Goal: Task Accomplishment & Management: Manage account settings

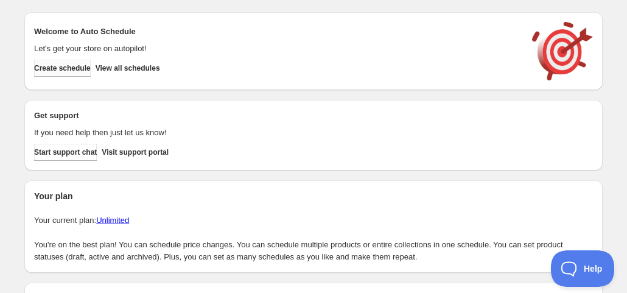
click at [78, 63] on button "Create schedule" at bounding box center [62, 68] width 57 height 17
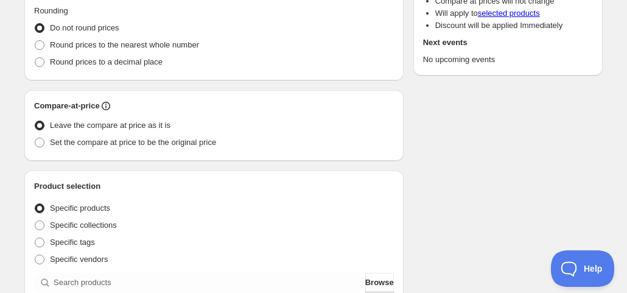
scroll to position [244, 0]
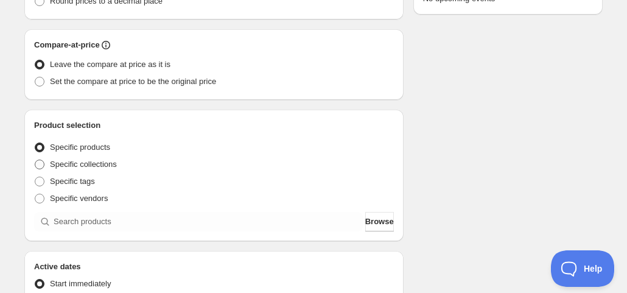
click at [101, 166] on span "Specific collections" at bounding box center [83, 164] width 67 height 9
click at [35, 160] on input "Specific collections" at bounding box center [35, 160] width 1 height 1
radio input "true"
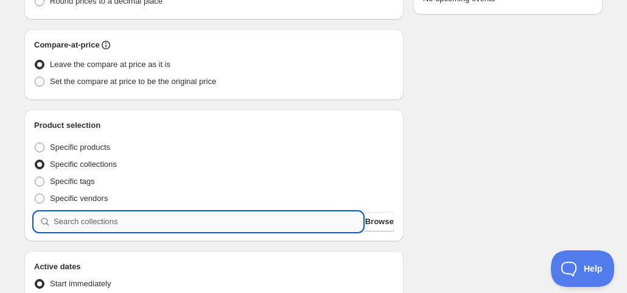
click at [113, 216] on input "search" at bounding box center [208, 221] width 309 height 19
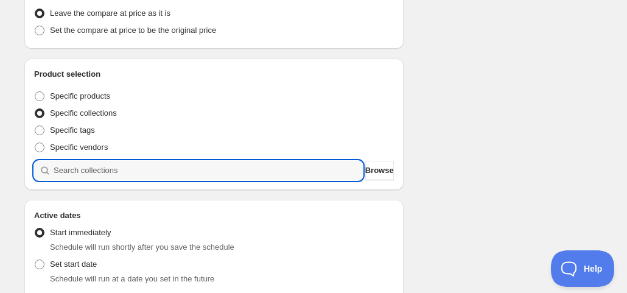
scroll to position [366, 0]
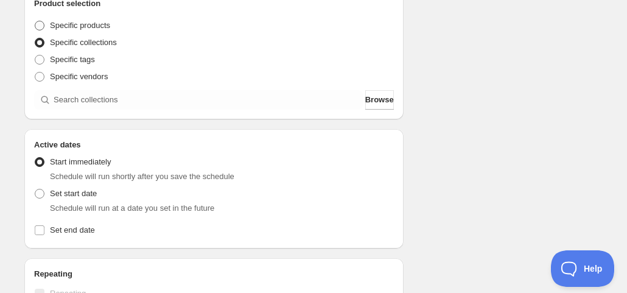
click at [105, 26] on span "Specific products" at bounding box center [80, 25] width 60 height 9
click at [35, 21] on input "Specific products" at bounding box center [35, 21] width 1 height 1
radio input "true"
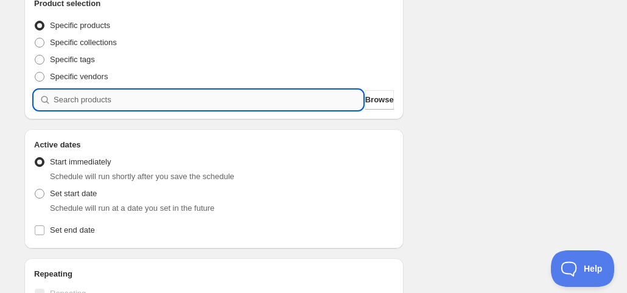
click at [120, 92] on input "search" at bounding box center [208, 99] width 309 height 19
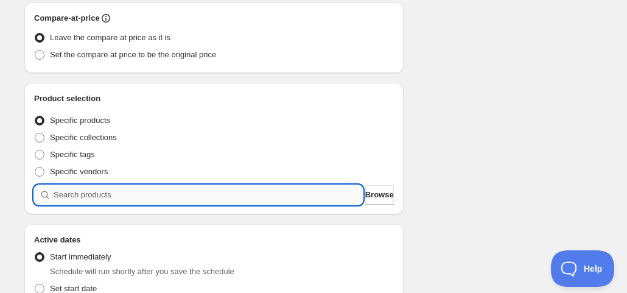
scroll to position [331, 0]
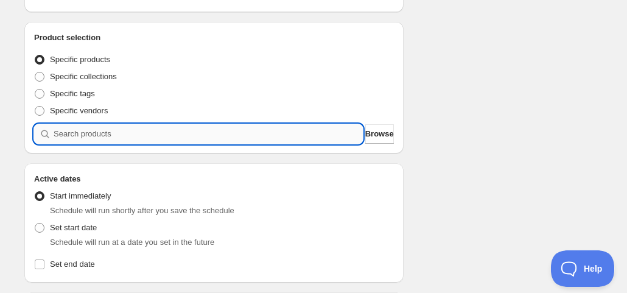
paste input "Inra Vase"
type input "Inra Vase"
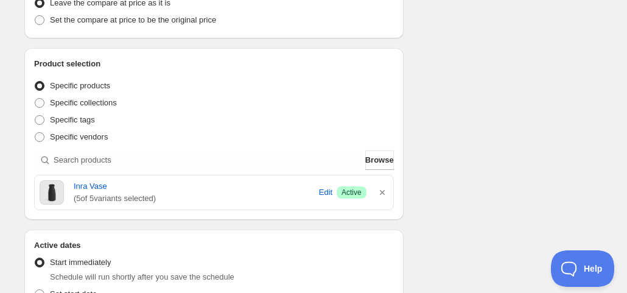
scroll to position [149, 0]
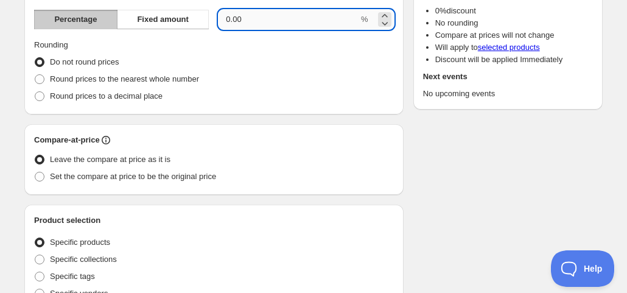
click at [267, 23] on input "0.00" at bounding box center [289, 19] width 140 height 19
click at [278, 20] on input "0.00" at bounding box center [289, 19] width 140 height 19
type input "25"
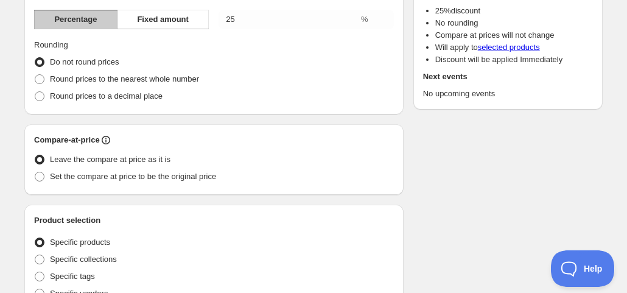
click at [189, 79] on span "Round prices to the nearest whole number" at bounding box center [124, 78] width 149 height 9
click at [35, 75] on input "Round prices to the nearest whole number" at bounding box center [35, 74] width 1 height 1
radio input "true"
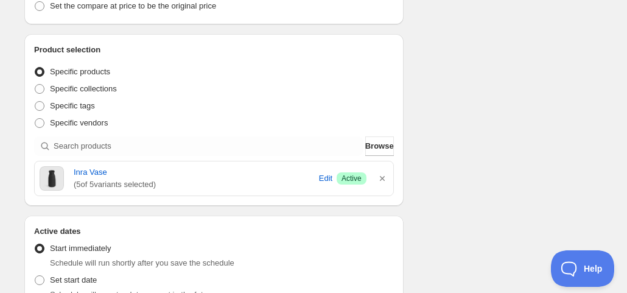
scroll to position [392, 0]
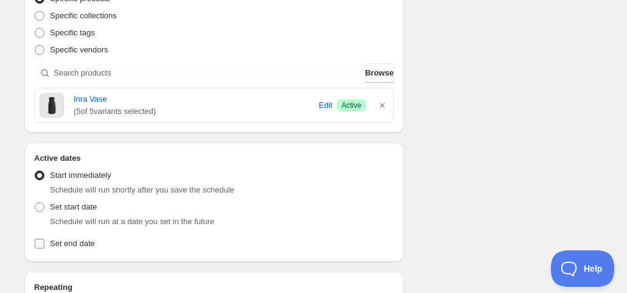
click at [96, 243] on label "Set end date" at bounding box center [214, 243] width 360 height 17
click at [44, 243] on input "Set end date" at bounding box center [40, 244] width 10 height 10
checkbox input "true"
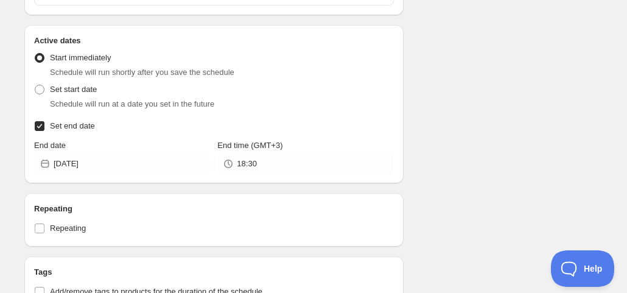
scroll to position [514, 0]
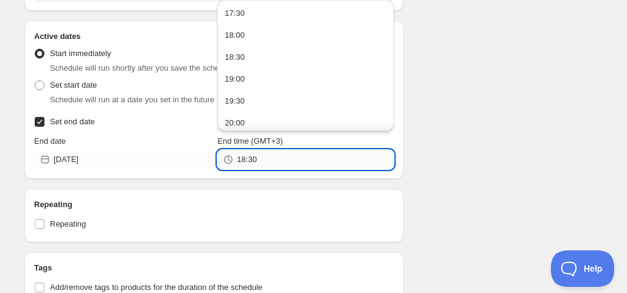
drag, startPoint x: 260, startPoint y: 160, endPoint x: 249, endPoint y: 161, distance: 10.4
click at [249, 161] on input "18:30" at bounding box center [315, 159] width 157 height 19
click at [261, 18] on button "17:30" at bounding box center [305, 13] width 169 height 19
drag, startPoint x: 264, startPoint y: 165, endPoint x: 251, endPoint y: 164, distance: 12.9
click at [251, 164] on input "17:30" at bounding box center [315, 159] width 157 height 19
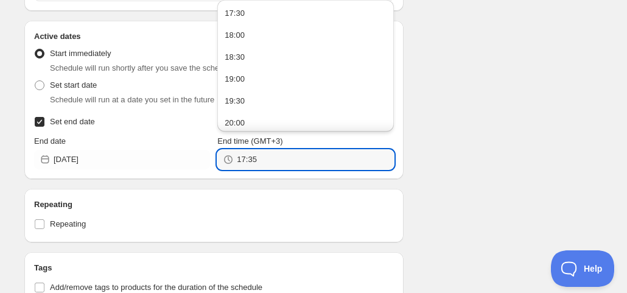
type input "17:35"
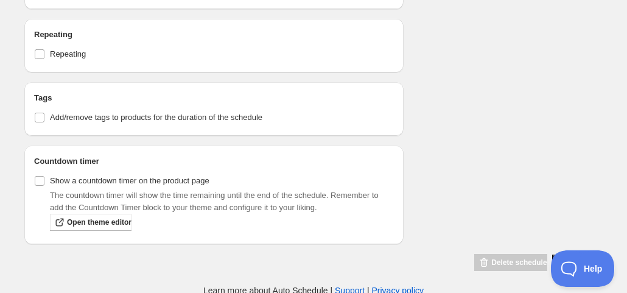
scroll to position [685, 0]
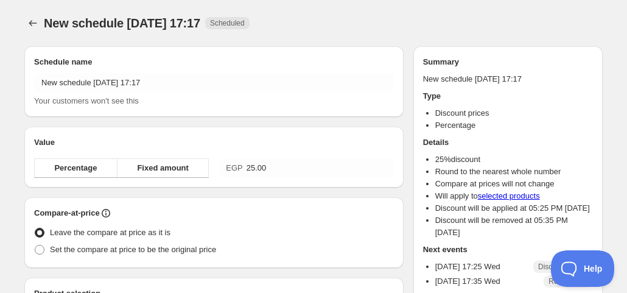
radio input "true"
checkbox input "true"
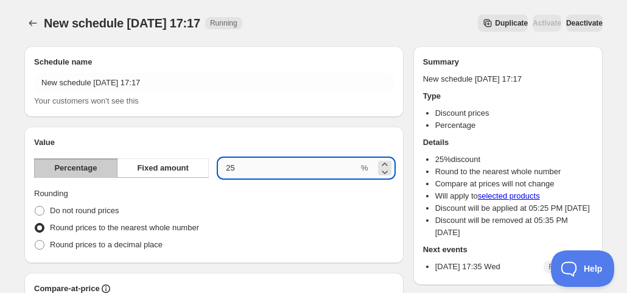
click at [285, 169] on input "25.00" at bounding box center [289, 167] width 140 height 19
drag, startPoint x: 276, startPoint y: 169, endPoint x: 224, endPoint y: 172, distance: 51.9
click at [224, 172] on input "25.00" at bounding box center [289, 167] width 140 height 19
type input "5"
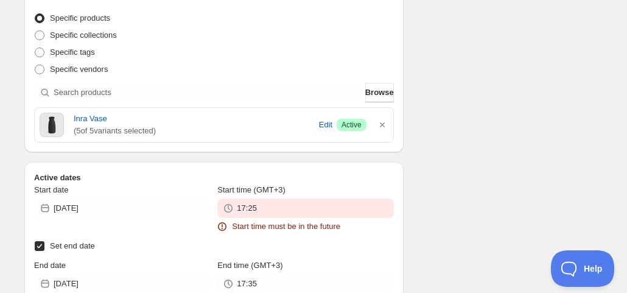
scroll to position [455, 0]
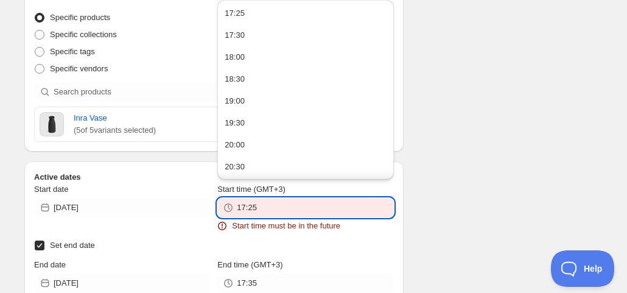
click at [272, 208] on input "17:25" at bounding box center [315, 207] width 157 height 19
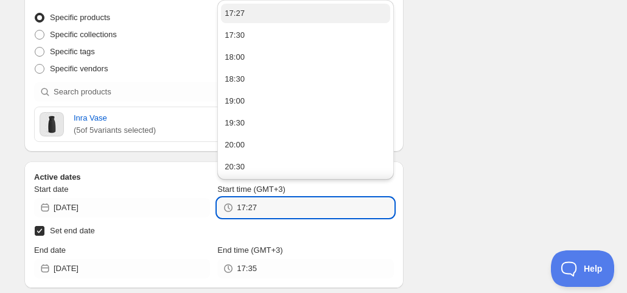
type input "17:27"
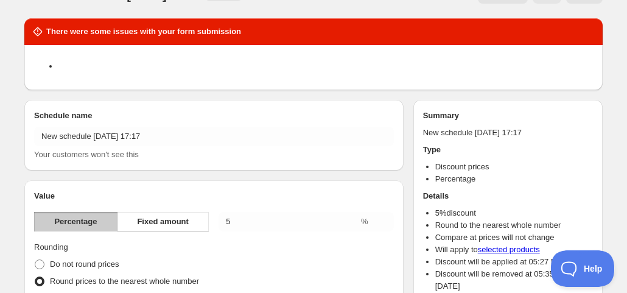
scroll to position [0, 0]
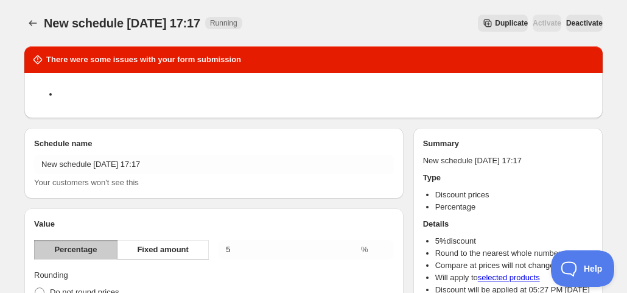
click at [570, 20] on span "Deactivate" at bounding box center [585, 23] width 37 height 10
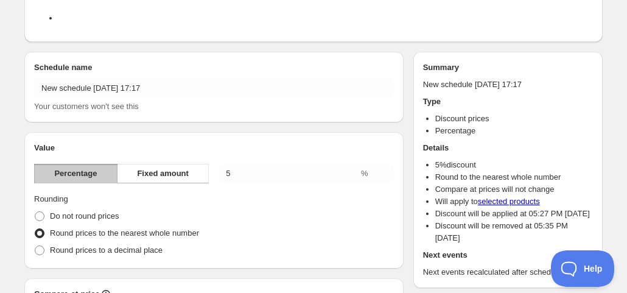
scroll to position [77, 0]
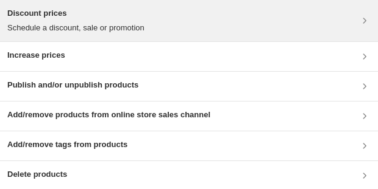
click at [261, 29] on div "Discount prices Schedule a discount, sale or promotion" at bounding box center [188, 20] width 363 height 27
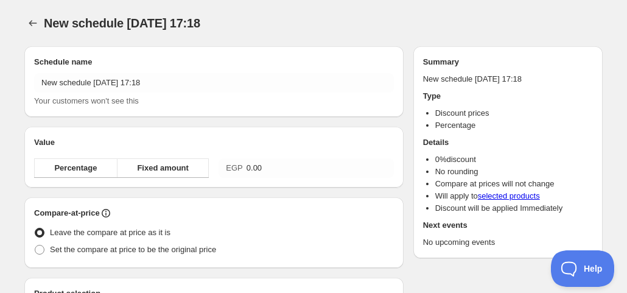
radio input "true"
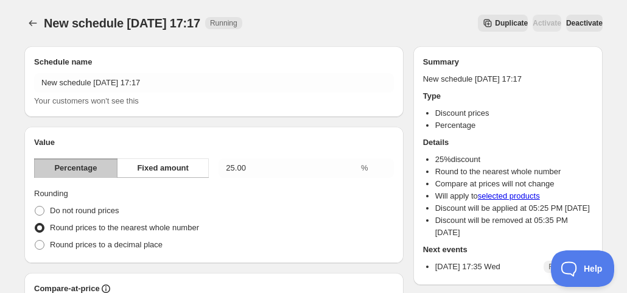
click at [571, 26] on span "Deactivate" at bounding box center [585, 23] width 37 height 10
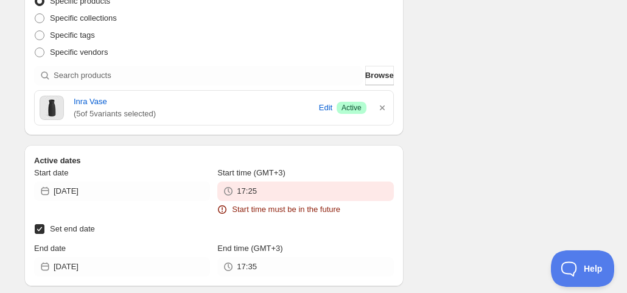
scroll to position [471, 0]
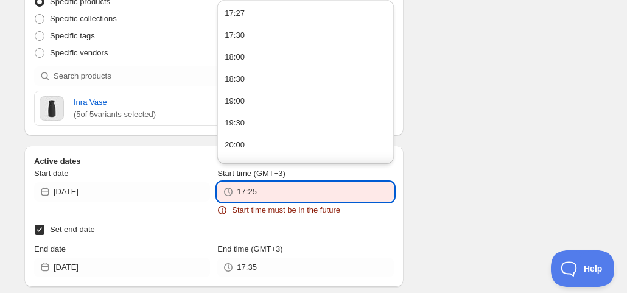
click at [273, 186] on input "17:25" at bounding box center [315, 191] width 157 height 19
type input "18:30"
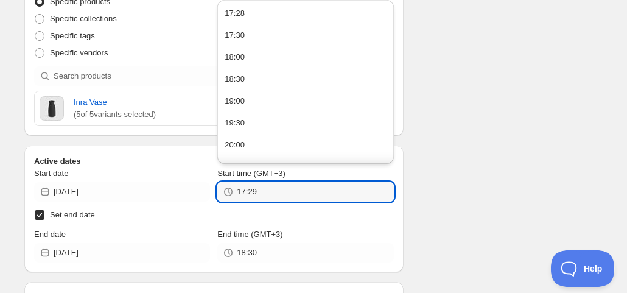
type input "17:29"
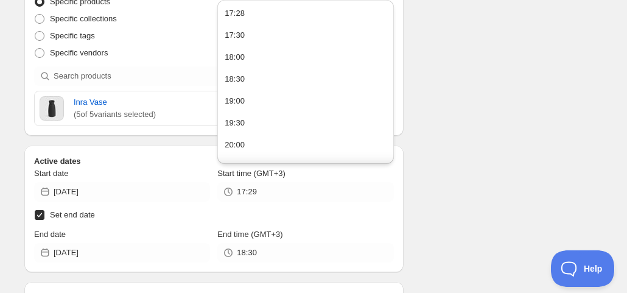
click at [431, 116] on div "There were some issues with your form submission Start time must be in the futu…" at bounding box center [309, 85] width 588 height 1038
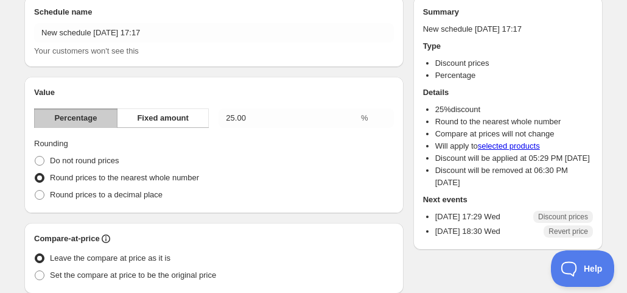
scroll to position [51, 0]
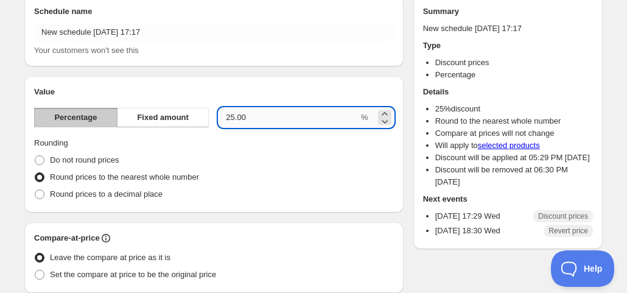
click at [258, 119] on input "25.00" at bounding box center [289, 117] width 140 height 19
type input "2"
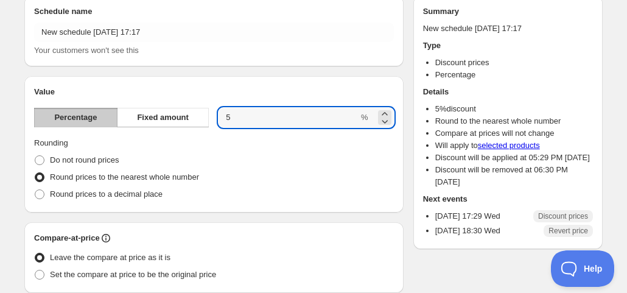
type input "5"
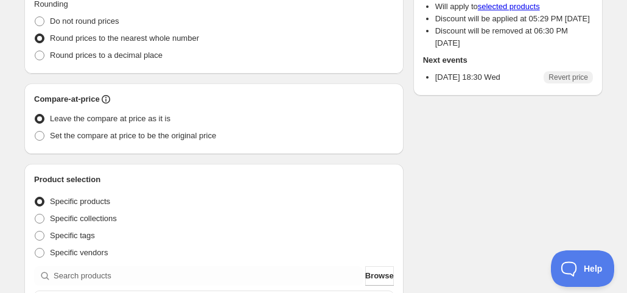
scroll to position [0, 0]
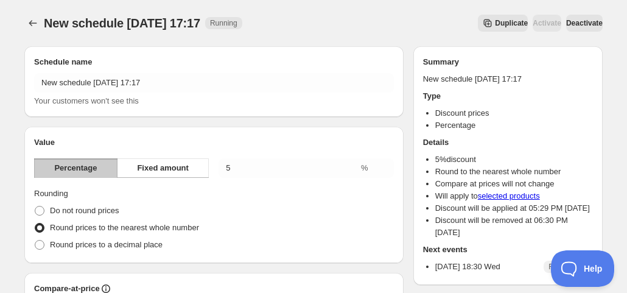
click at [586, 26] on span "Deactivate" at bounding box center [585, 23] width 37 height 10
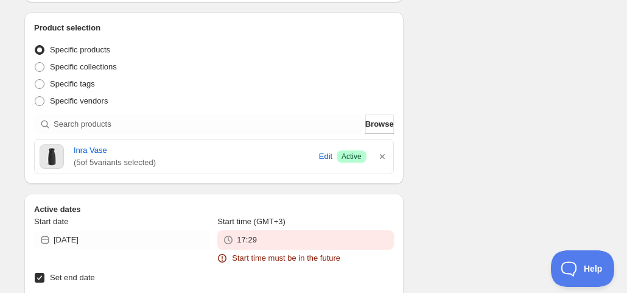
scroll to position [422, 0]
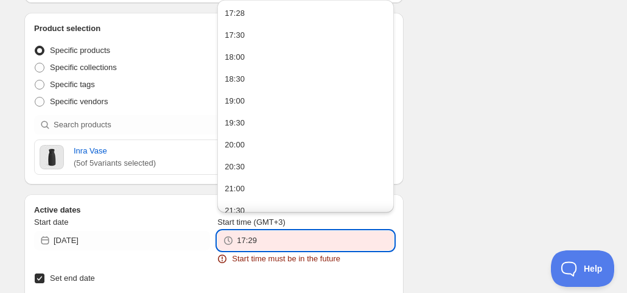
click at [279, 245] on input "17:29" at bounding box center [315, 240] width 157 height 19
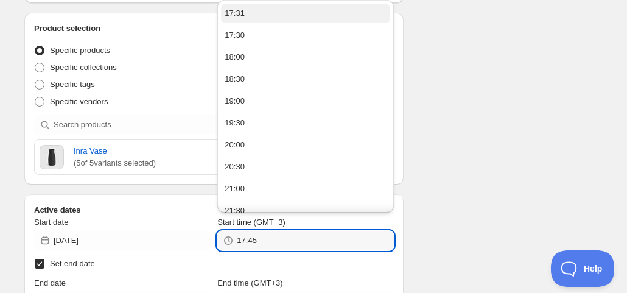
type input "17:45"
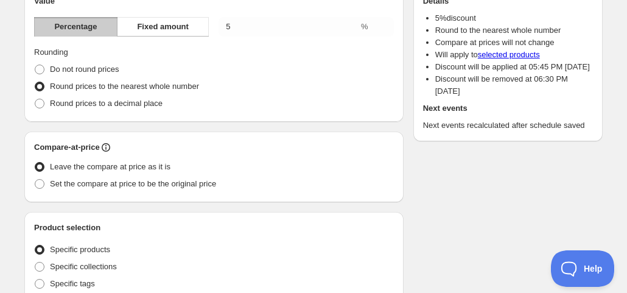
scroll to position [228, 0]
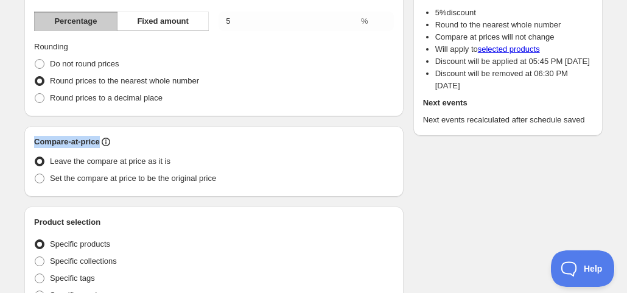
drag, startPoint x: 271, startPoint y: 109, endPoint x: 314, endPoint y: 131, distance: 48.0
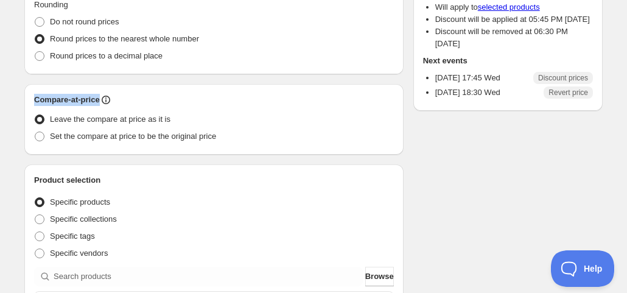
scroll to position [0, 0]
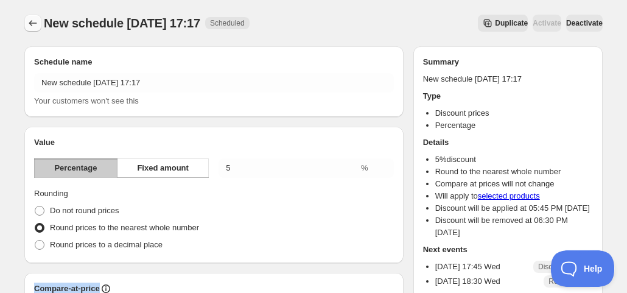
click at [32, 26] on icon "Schedules" at bounding box center [33, 23] width 12 height 12
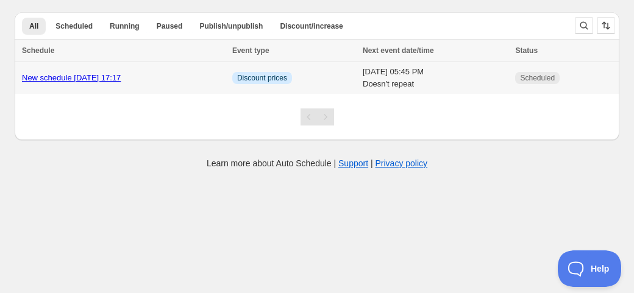
drag, startPoint x: 184, startPoint y: 82, endPoint x: 144, endPoint y: 74, distance: 40.9
click at [144, 74] on div "New schedule [DATE] 17:17" at bounding box center [123, 78] width 203 height 12
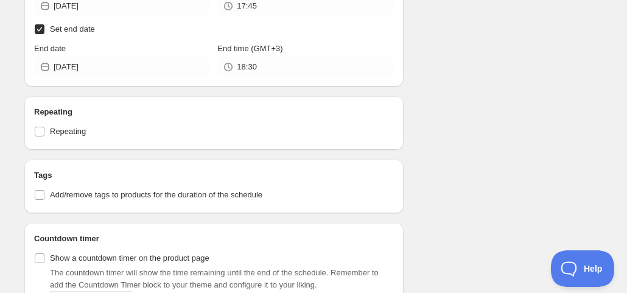
scroll to position [766, 0]
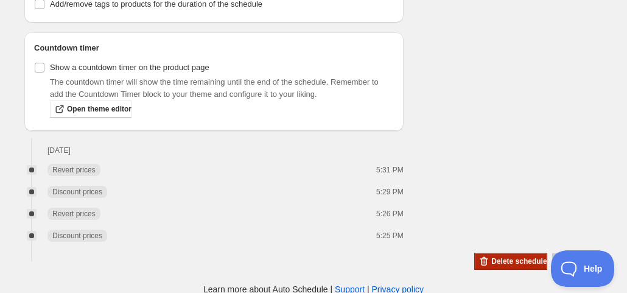
click at [478, 256] on icon "button" at bounding box center [484, 261] width 12 height 12
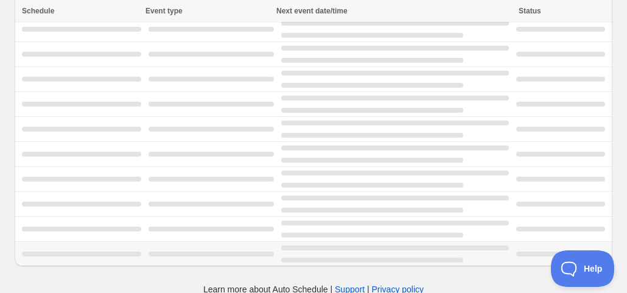
scroll to position [9, 0]
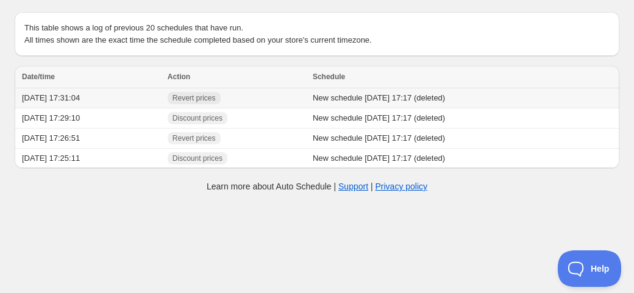
click at [62, 101] on td "[DATE] 17:31:04" at bounding box center [89, 98] width 149 height 20
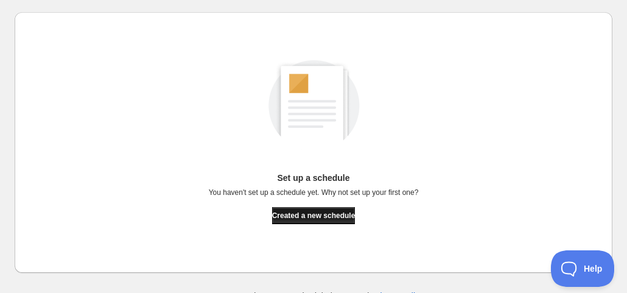
click at [299, 214] on span "Created a new schedule" at bounding box center [313, 216] width 83 height 10
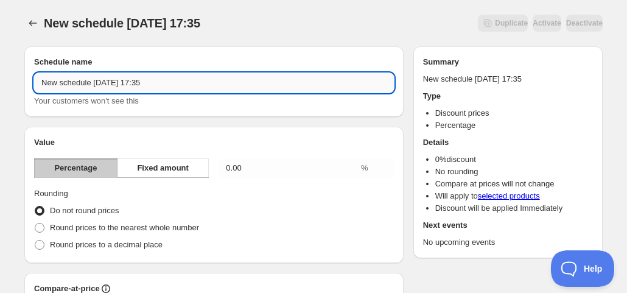
click at [221, 82] on input "New schedule [DATE] 17:35" at bounding box center [214, 82] width 360 height 19
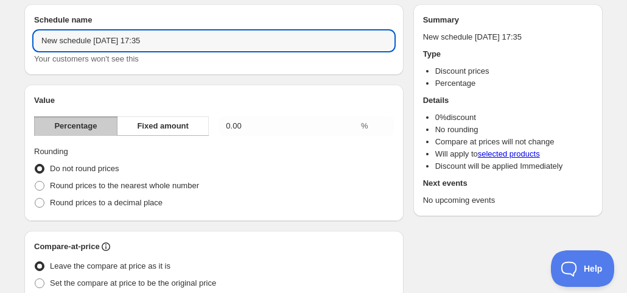
scroll to position [44, 0]
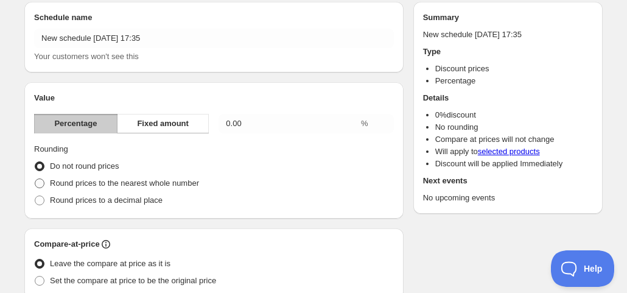
click at [147, 187] on span "Round prices to the nearest whole number" at bounding box center [124, 182] width 149 height 9
click at [42, 184] on span at bounding box center [40, 183] width 10 height 10
click at [35, 179] on input "Round prices to the nearest whole number" at bounding box center [35, 178] width 1 height 1
radio input "true"
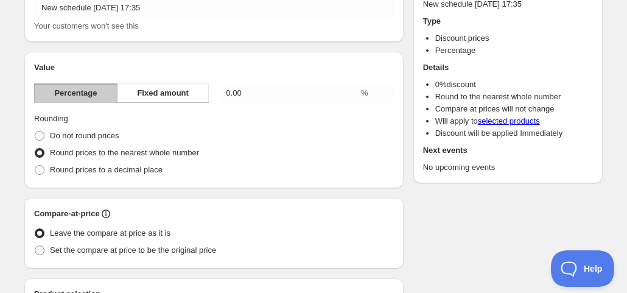
scroll to position [76, 0]
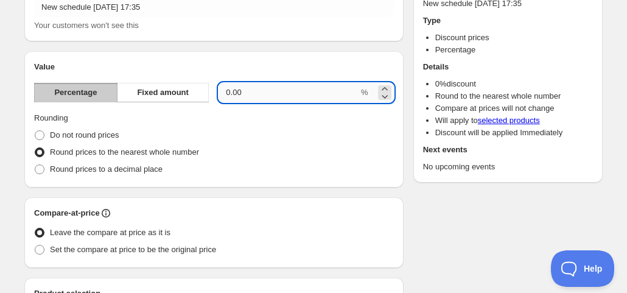
click at [248, 93] on input "0.00" at bounding box center [289, 92] width 140 height 19
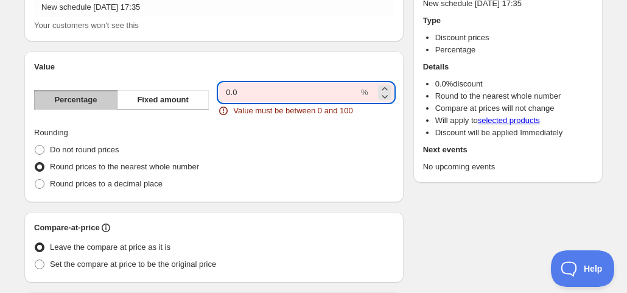
type input "0"
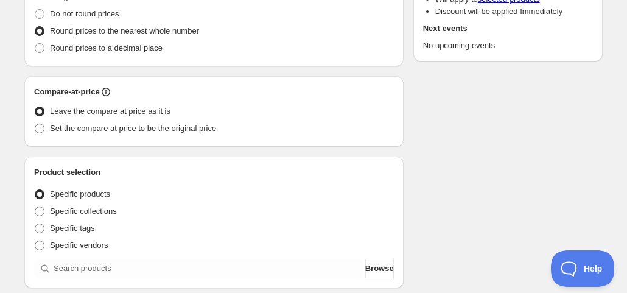
scroll to position [199, 0]
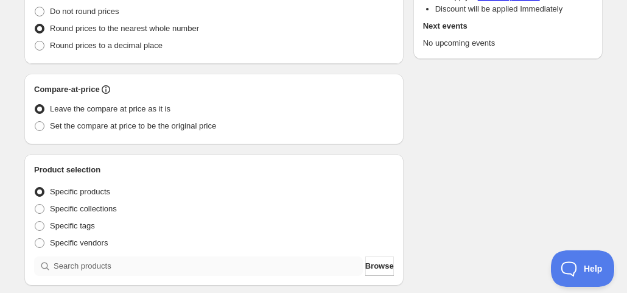
type input "5"
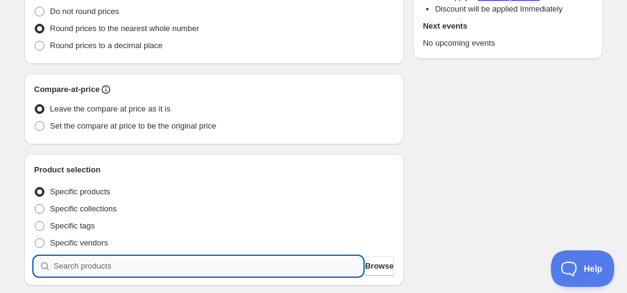
click at [150, 267] on input "search" at bounding box center [208, 265] width 309 height 19
type input "i"
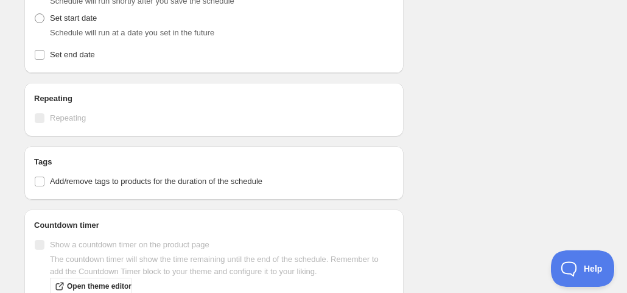
scroll to position [459, 0]
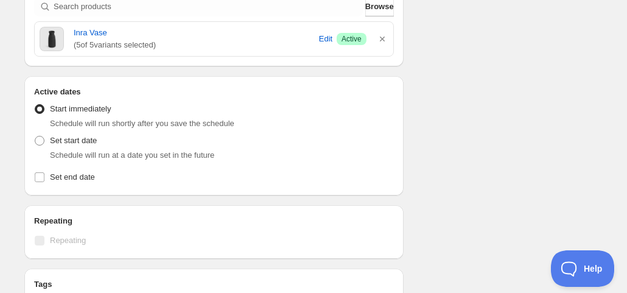
click at [40, 108] on span at bounding box center [40, 109] width 10 height 10
click at [35, 105] on input "Start immediately" at bounding box center [35, 104] width 1 height 1
click at [41, 108] on span at bounding box center [40, 109] width 10 height 10
click at [35, 105] on input "Start immediately" at bounding box center [35, 104] width 1 height 1
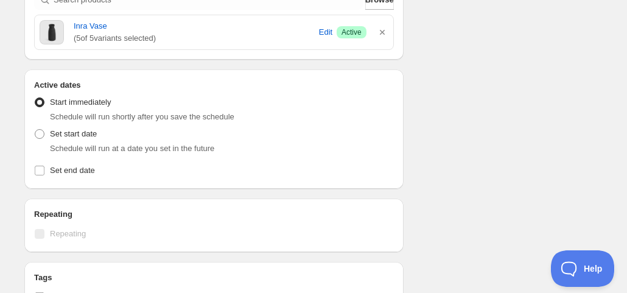
scroll to position [466, 0]
click at [46, 169] on label "Set end date" at bounding box center [214, 169] width 360 height 17
click at [44, 169] on input "Set end date" at bounding box center [40, 170] width 10 height 10
checkbox input "true"
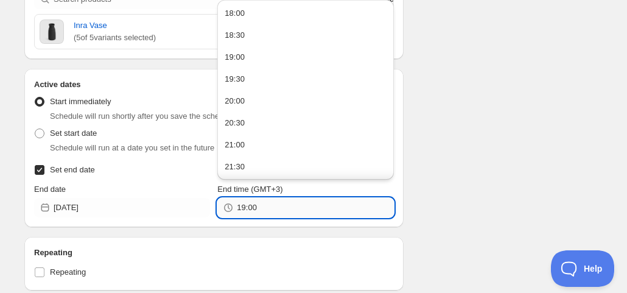
click at [283, 208] on input "19:00" at bounding box center [315, 207] width 157 height 19
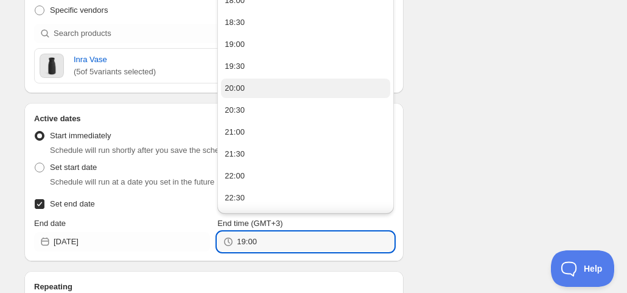
scroll to position [448, 0]
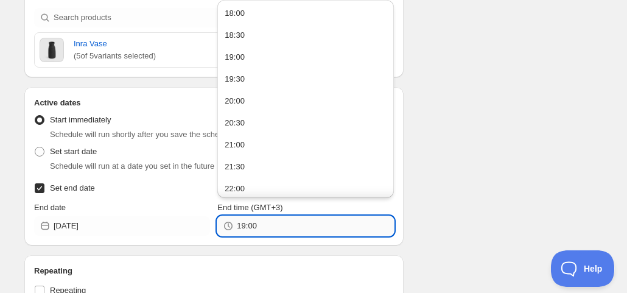
click at [238, 226] on input "19:00" at bounding box center [315, 225] width 157 height 19
click at [260, 227] on input "17:00" at bounding box center [315, 225] width 157 height 19
type input "17:40"
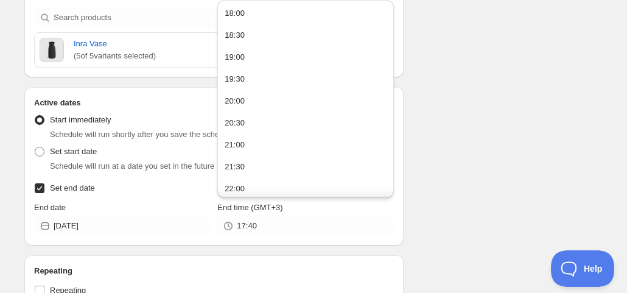
click at [435, 220] on div "Schedule name New schedule [DATE] 17:35 Your customers won't see this Value Per…" at bounding box center [309, 49] width 588 height 920
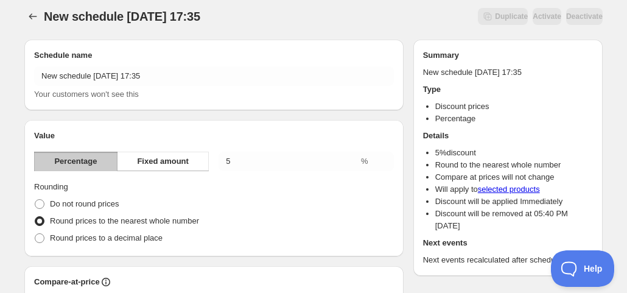
scroll to position [0, 0]
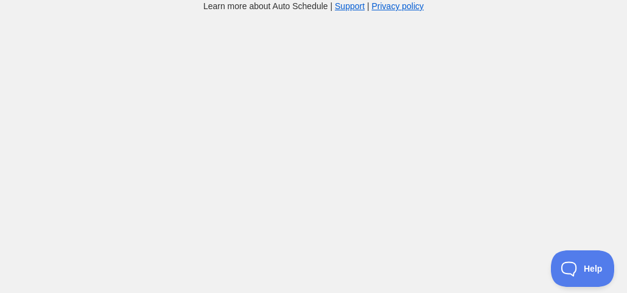
scroll to position [12, 0]
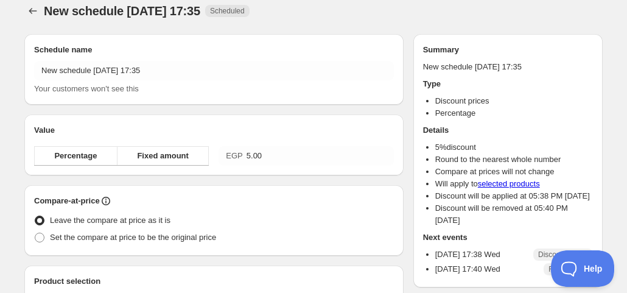
radio input "true"
checkbox input "true"
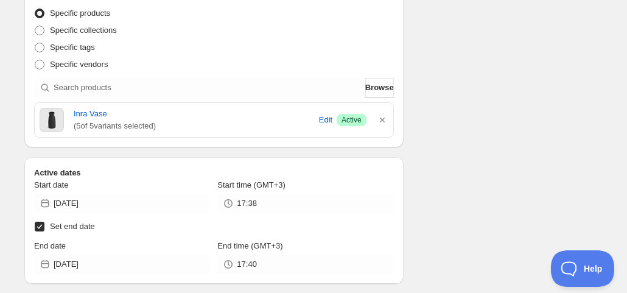
scroll to position [380, 0]
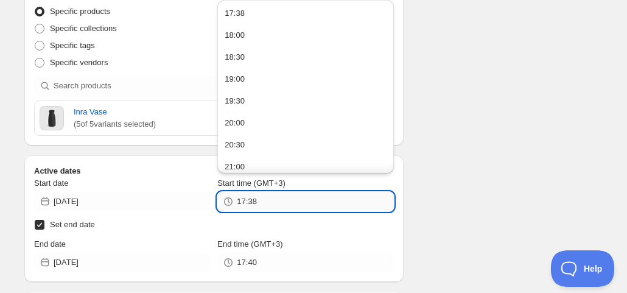
drag, startPoint x: 275, startPoint y: 204, endPoint x: 249, endPoint y: 203, distance: 26.8
click at [249, 203] on input "17:38" at bounding box center [315, 201] width 157 height 19
type input "17:40"
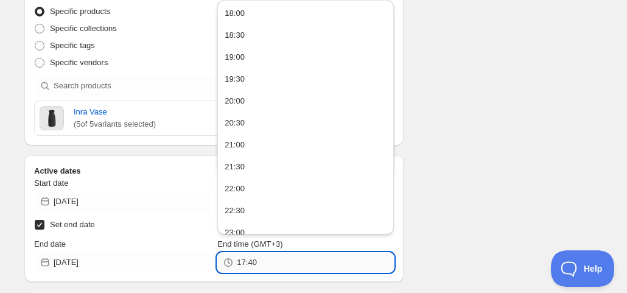
click at [267, 257] on input "17:40" at bounding box center [315, 262] width 157 height 19
type input "17:45"
click at [445, 233] on div "Schedule name New schedule [DATE] 17:35 Your customers won't see this Value Per…" at bounding box center [309, 124] width 588 height 934
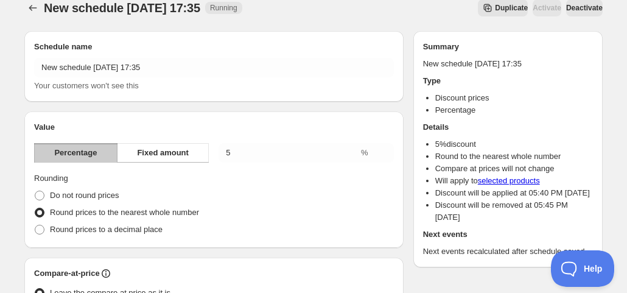
scroll to position [0, 0]
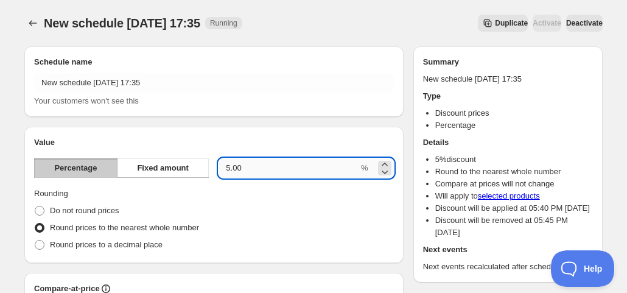
click at [250, 169] on input "5.00" at bounding box center [289, 167] width 140 height 19
drag, startPoint x: 250, startPoint y: 169, endPoint x: 222, endPoint y: 169, distance: 28.6
click at [222, 169] on input "5.00" at bounding box center [289, 167] width 140 height 19
type input "6"
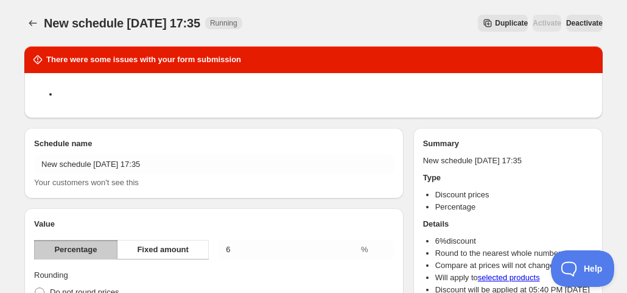
click at [581, 24] on span "Deactivate" at bounding box center [585, 23] width 37 height 10
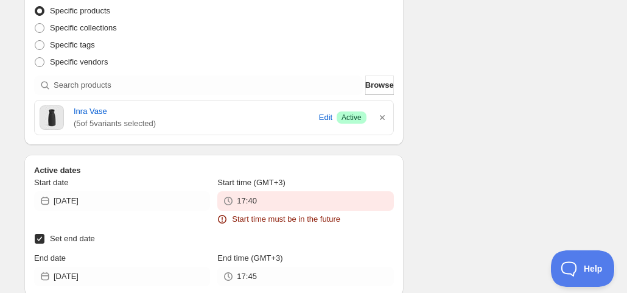
scroll to position [467, 0]
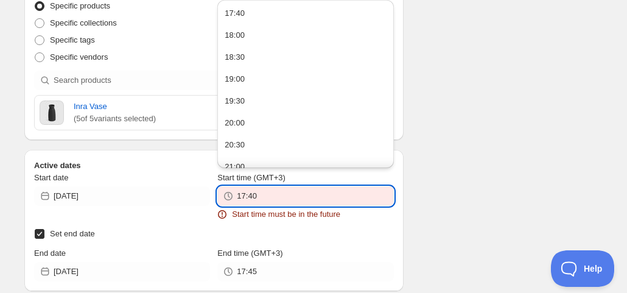
click at [267, 191] on input "17:40" at bounding box center [315, 195] width 157 height 19
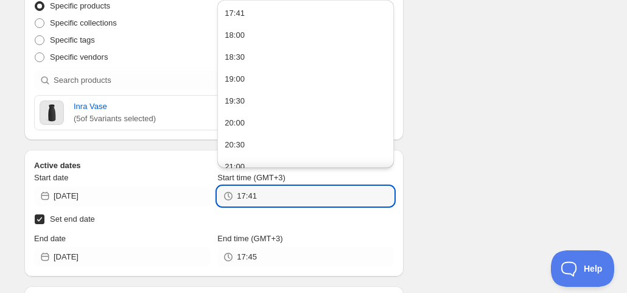
type input "17:41"
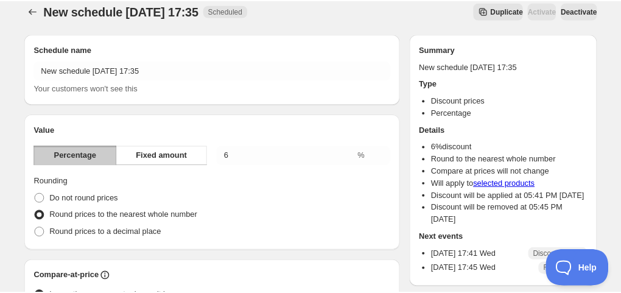
scroll to position [0, 0]
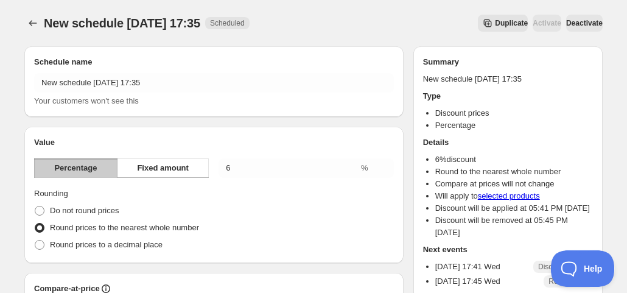
type input "19:00"
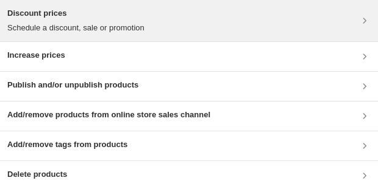
click at [163, 35] on div "Discount prices Schedule a discount, sale or promotion" at bounding box center [189, 20] width 378 height 41
